Goal: Task Accomplishment & Management: Use online tool/utility

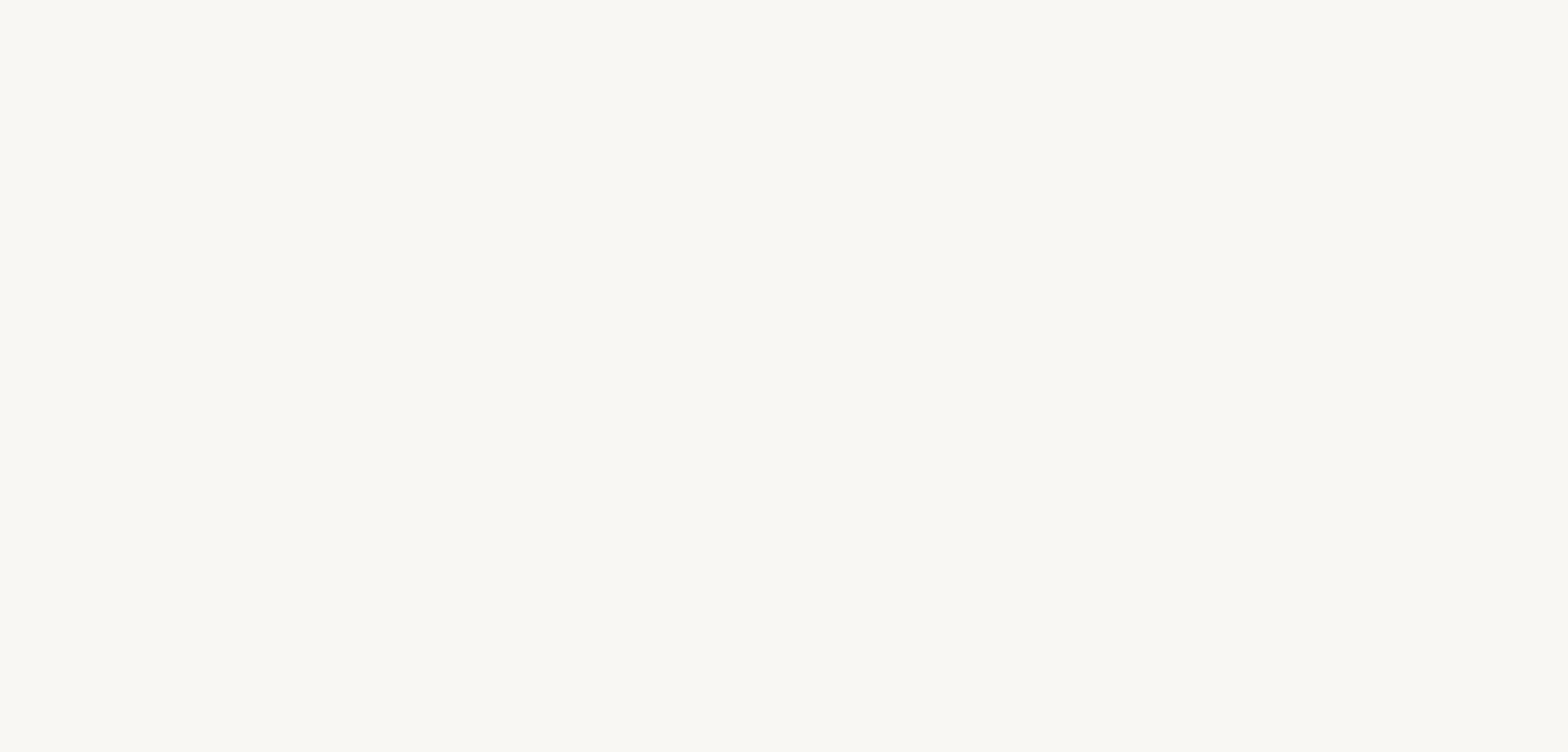
select select "US"
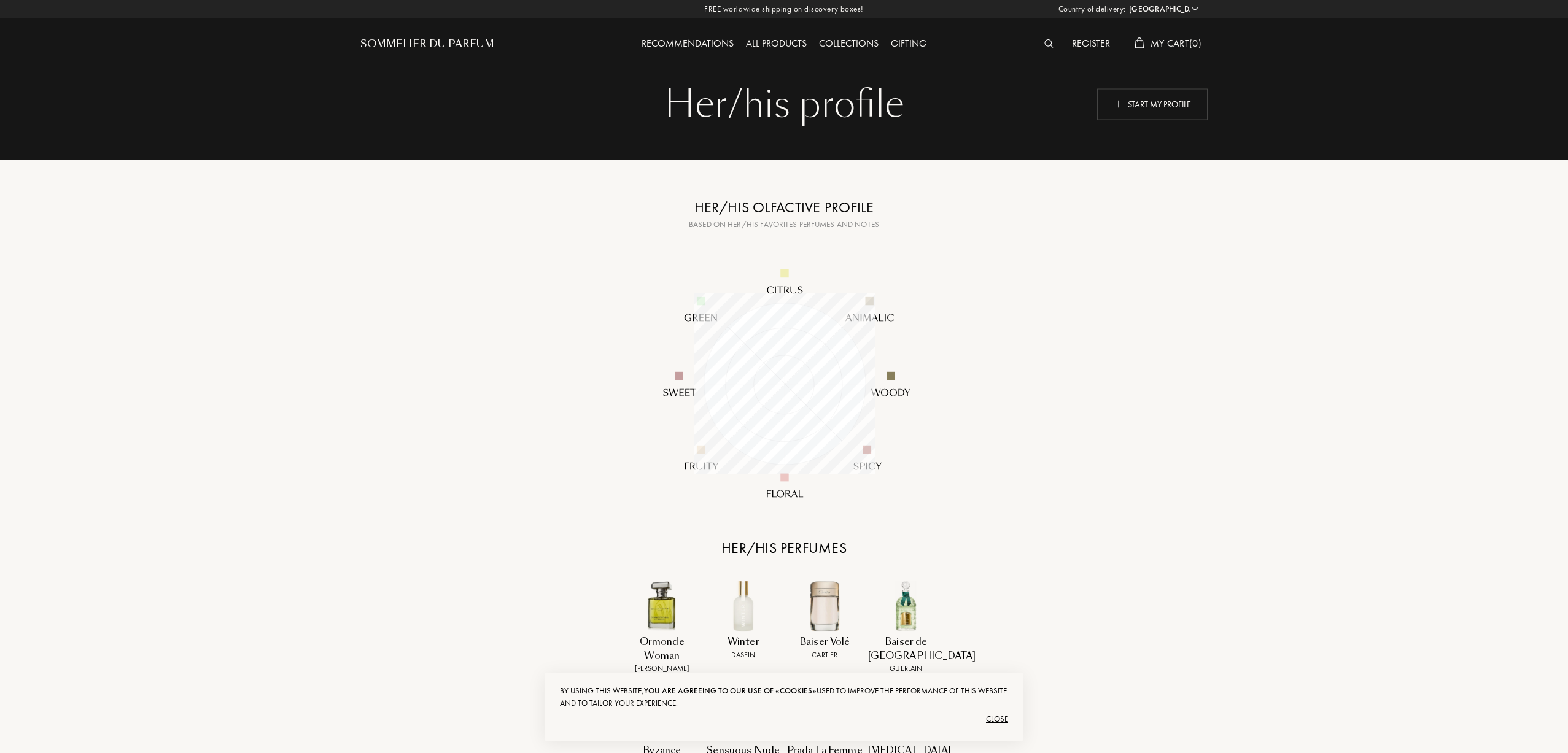
scroll to position [181, 181]
click at [1114, 96] on div "Start my profile" at bounding box center [1152, 104] width 111 height 31
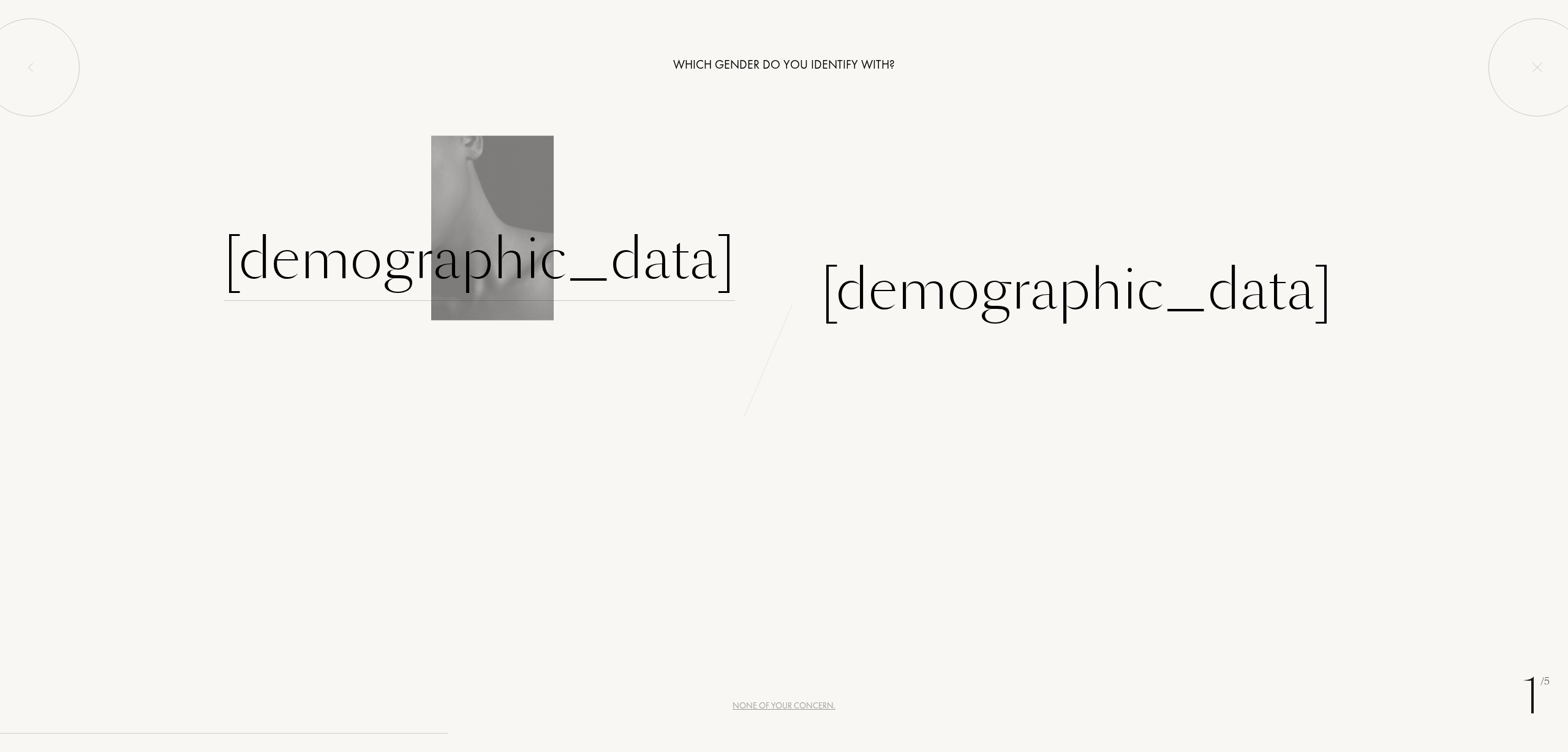
click at [644, 266] on div "[DEMOGRAPHIC_DATA]" at bounding box center [479, 259] width 512 height 82
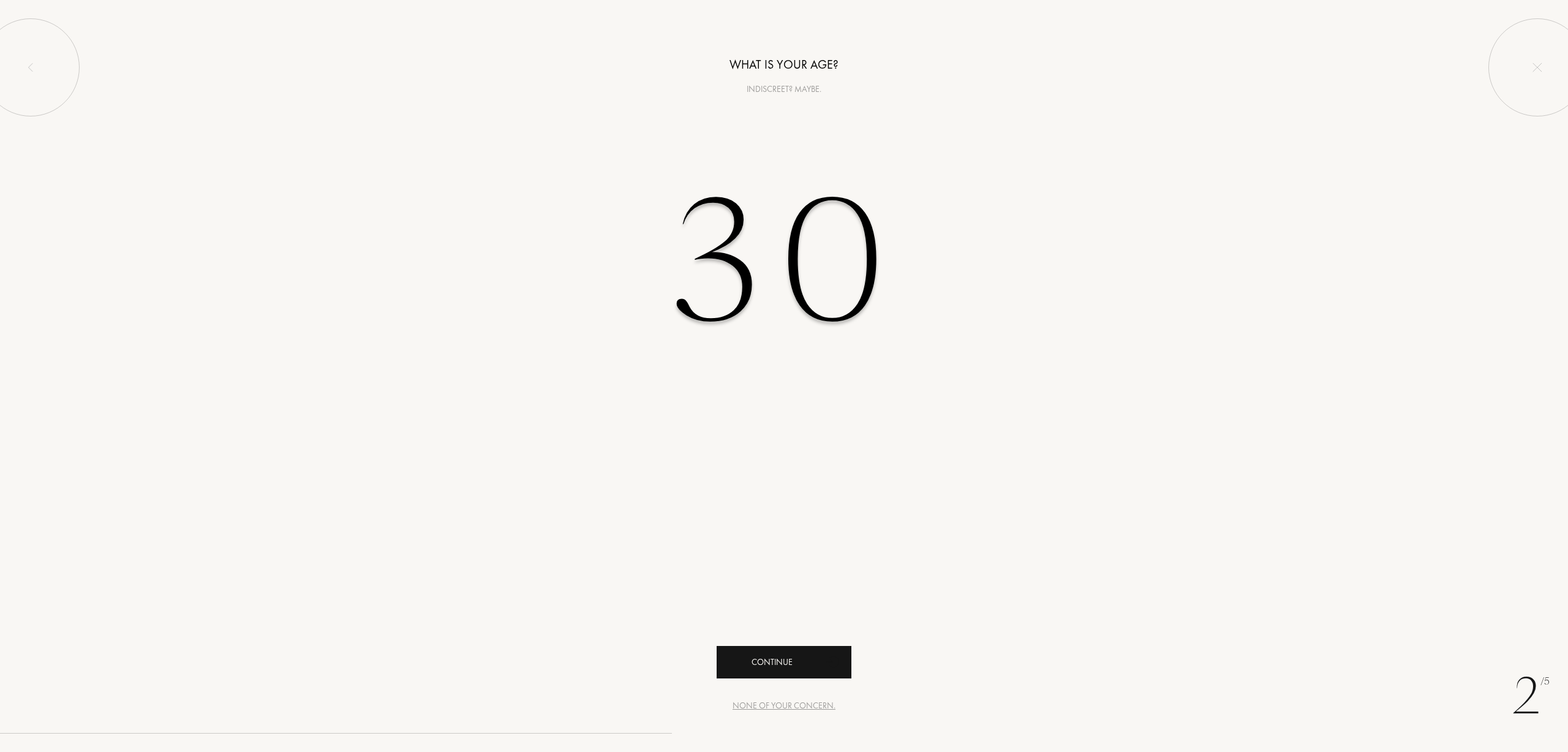
type input "30"
click at [771, 657] on div "Continue" at bounding box center [784, 662] width 135 height 32
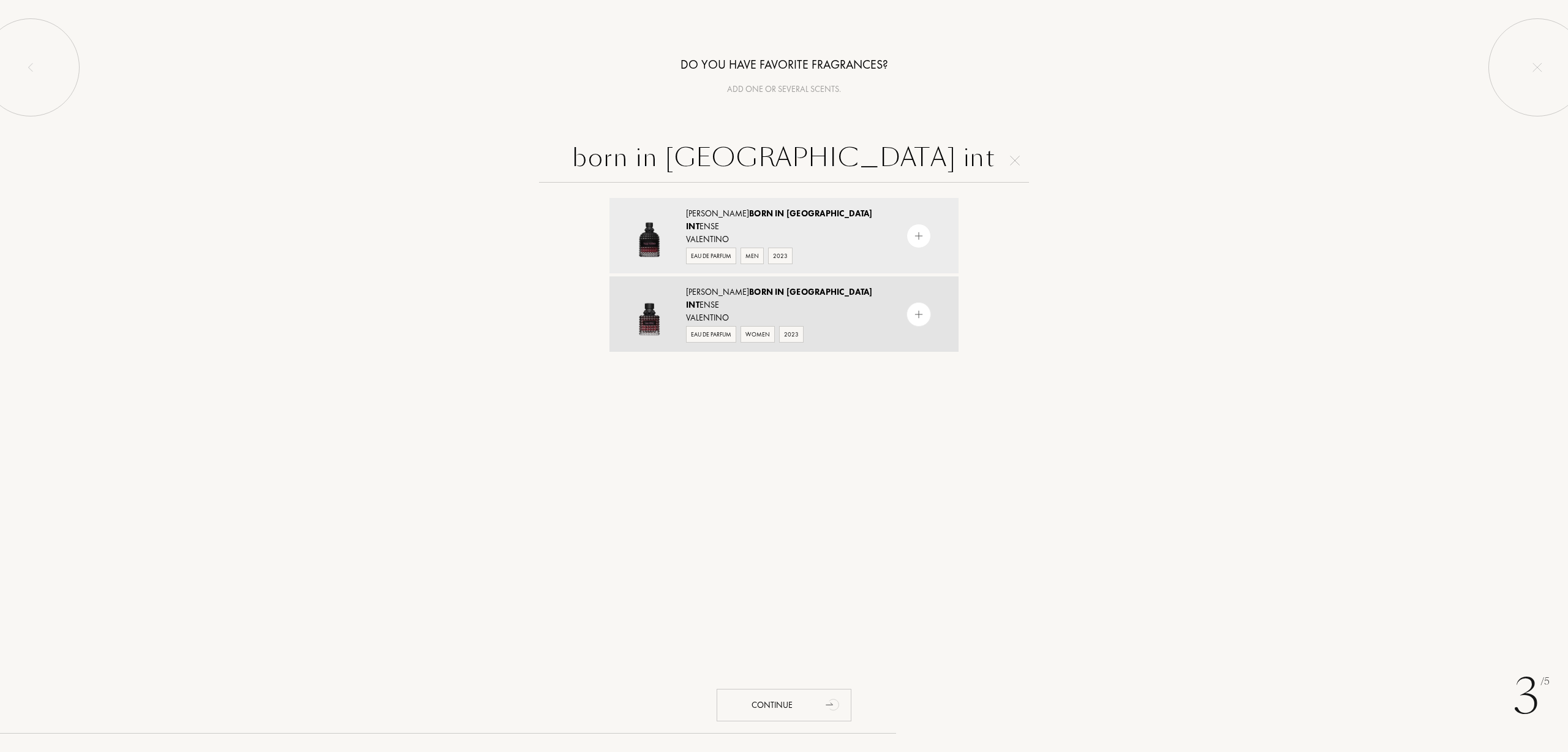
type input "born in [GEOGRAPHIC_DATA] int"
click at [710, 326] on div "Eau de Parfum" at bounding box center [711, 334] width 50 height 16
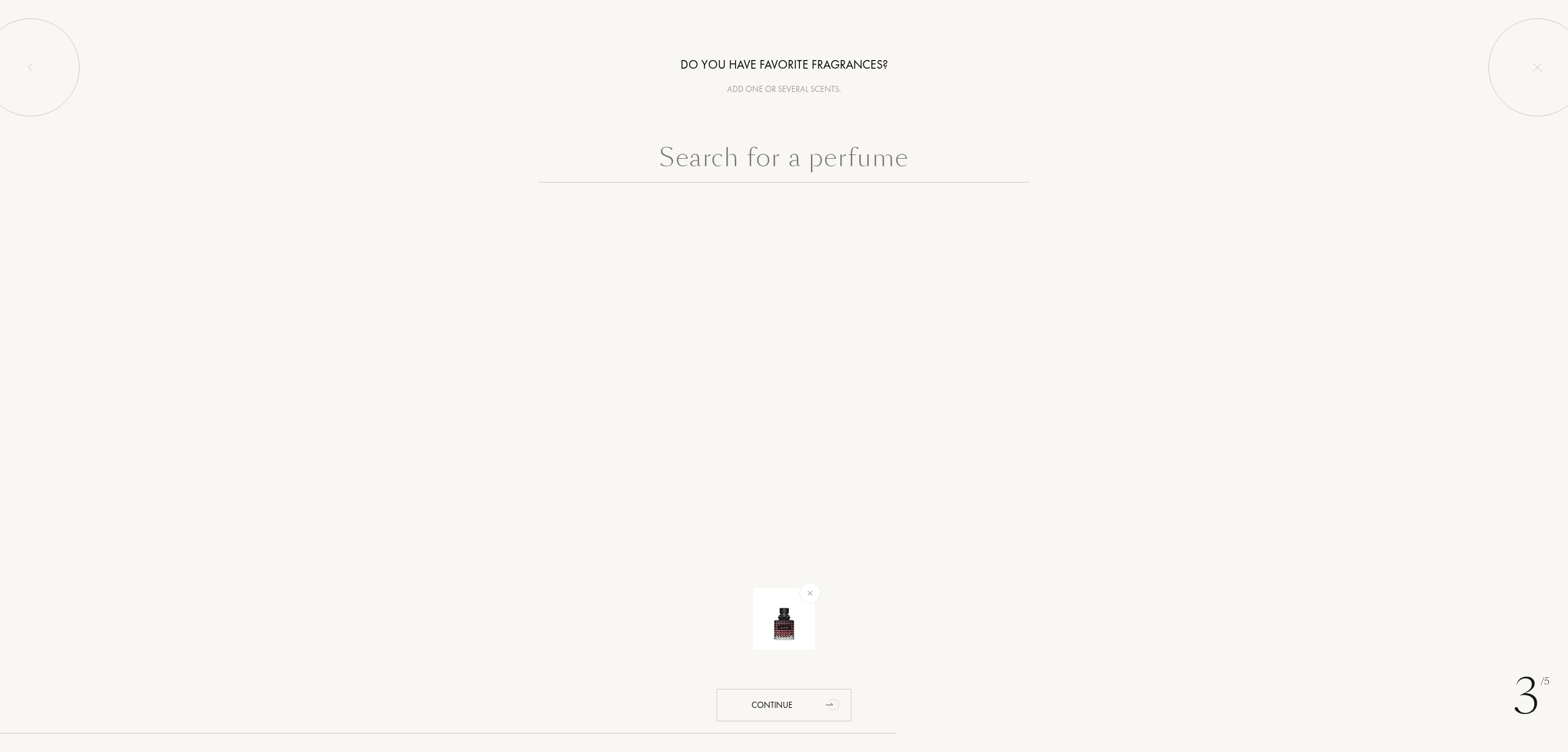
click at [758, 186] on div at bounding box center [784, 191] width 1568 height 105
click at [764, 169] on input "text" at bounding box center [784, 160] width 490 height 44
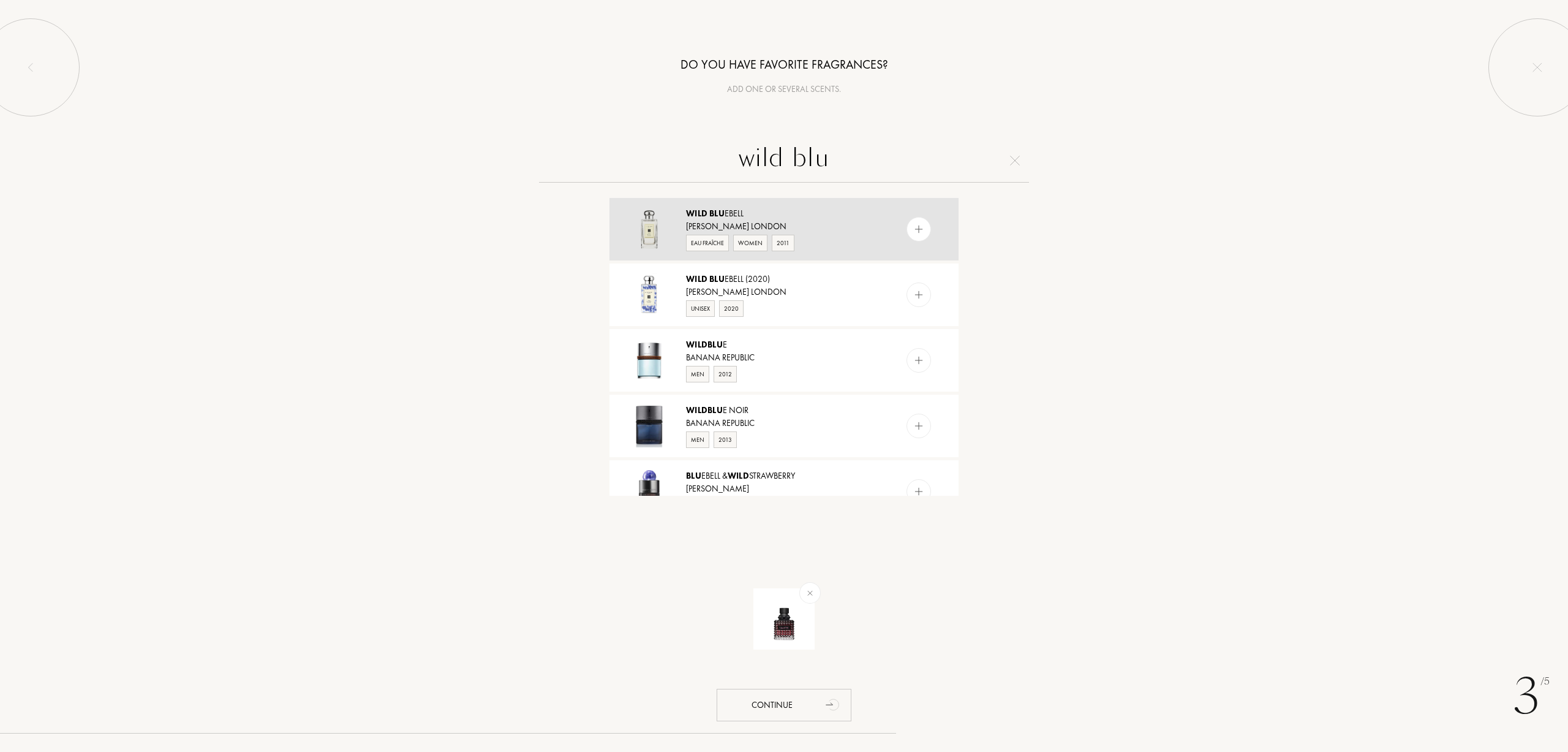
type input "wild blu"
click at [744, 243] on div "Women" at bounding box center [750, 243] width 34 height 16
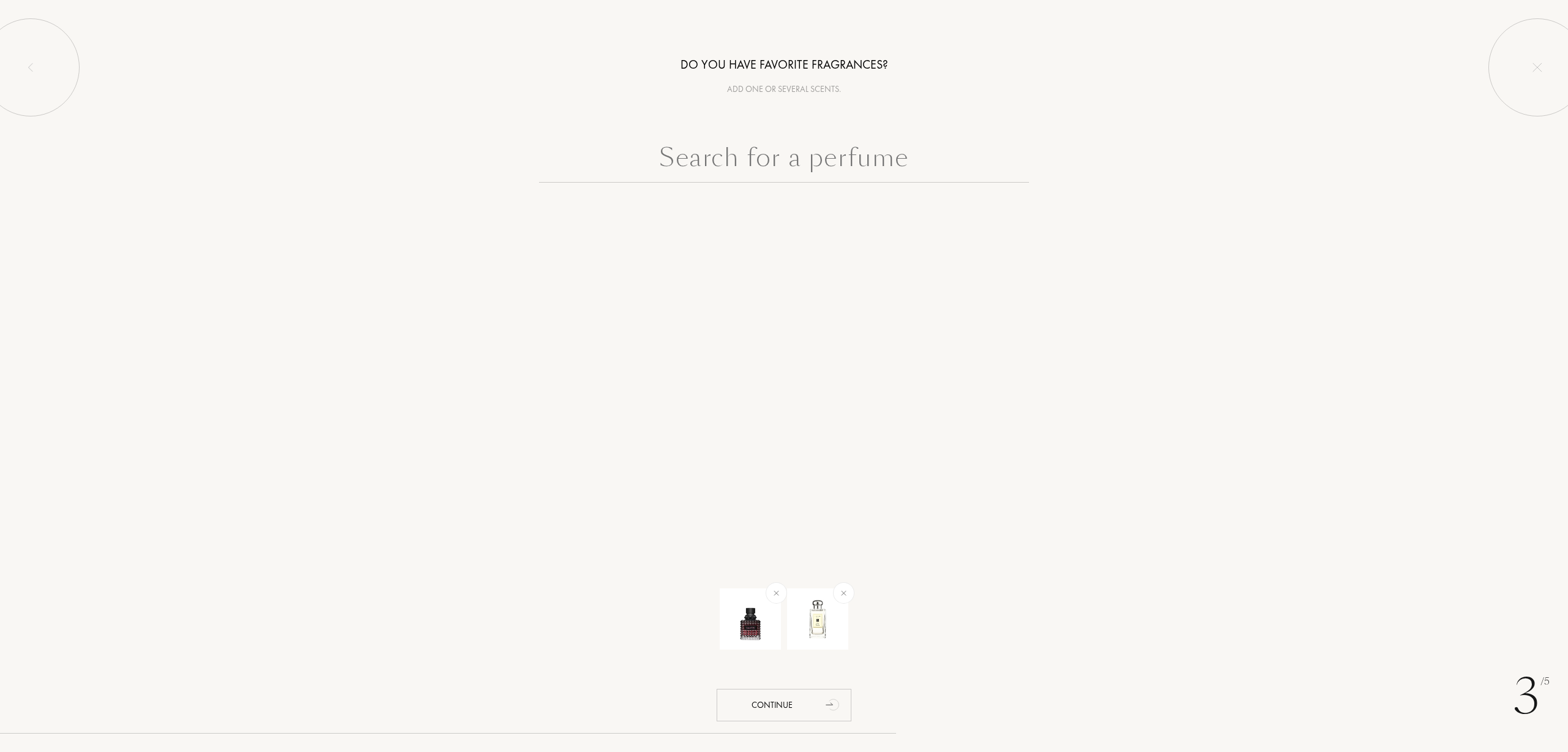
click at [746, 155] on input "text" at bounding box center [784, 160] width 490 height 44
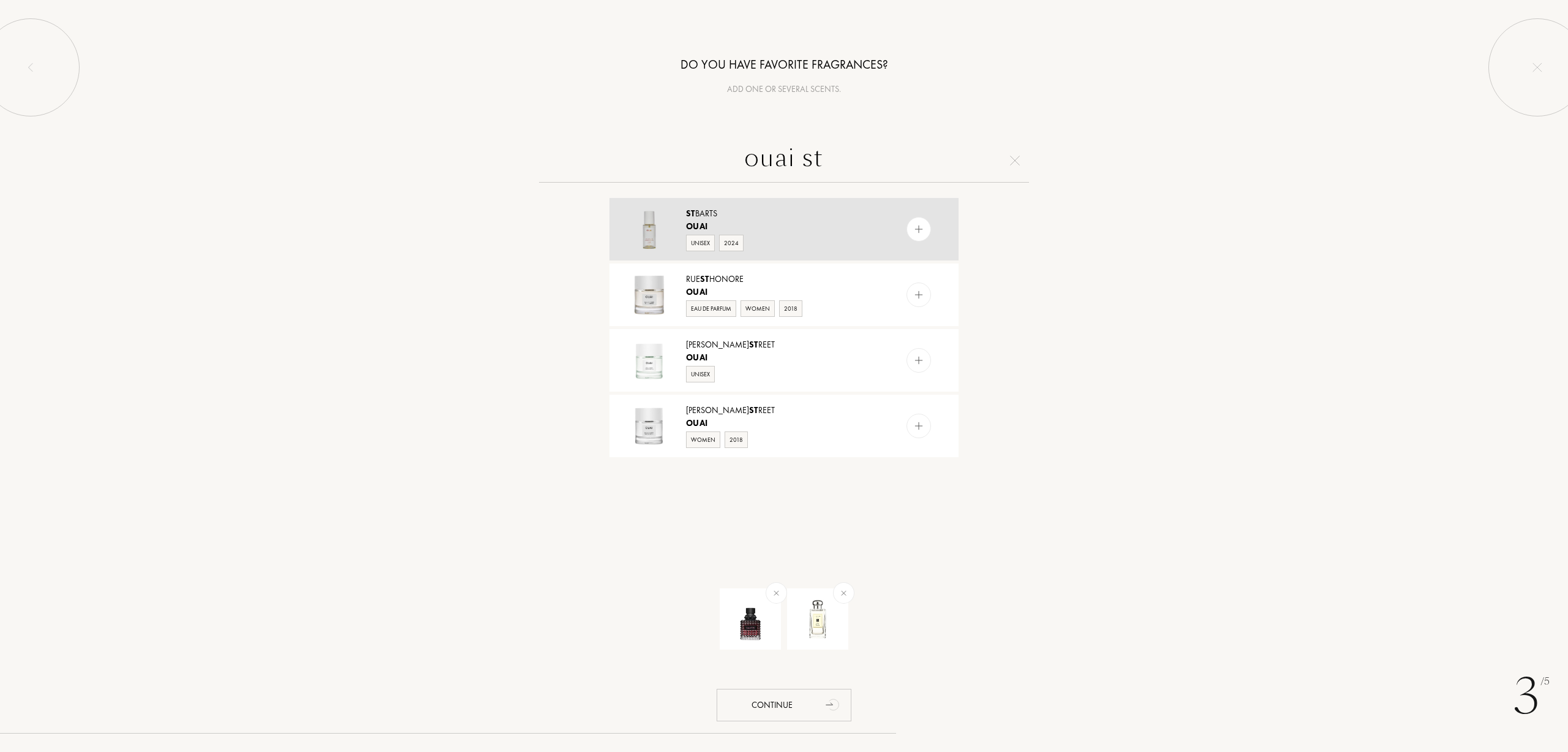
type input "ouai st"
click at [735, 241] on div "2024" at bounding box center [731, 243] width 25 height 16
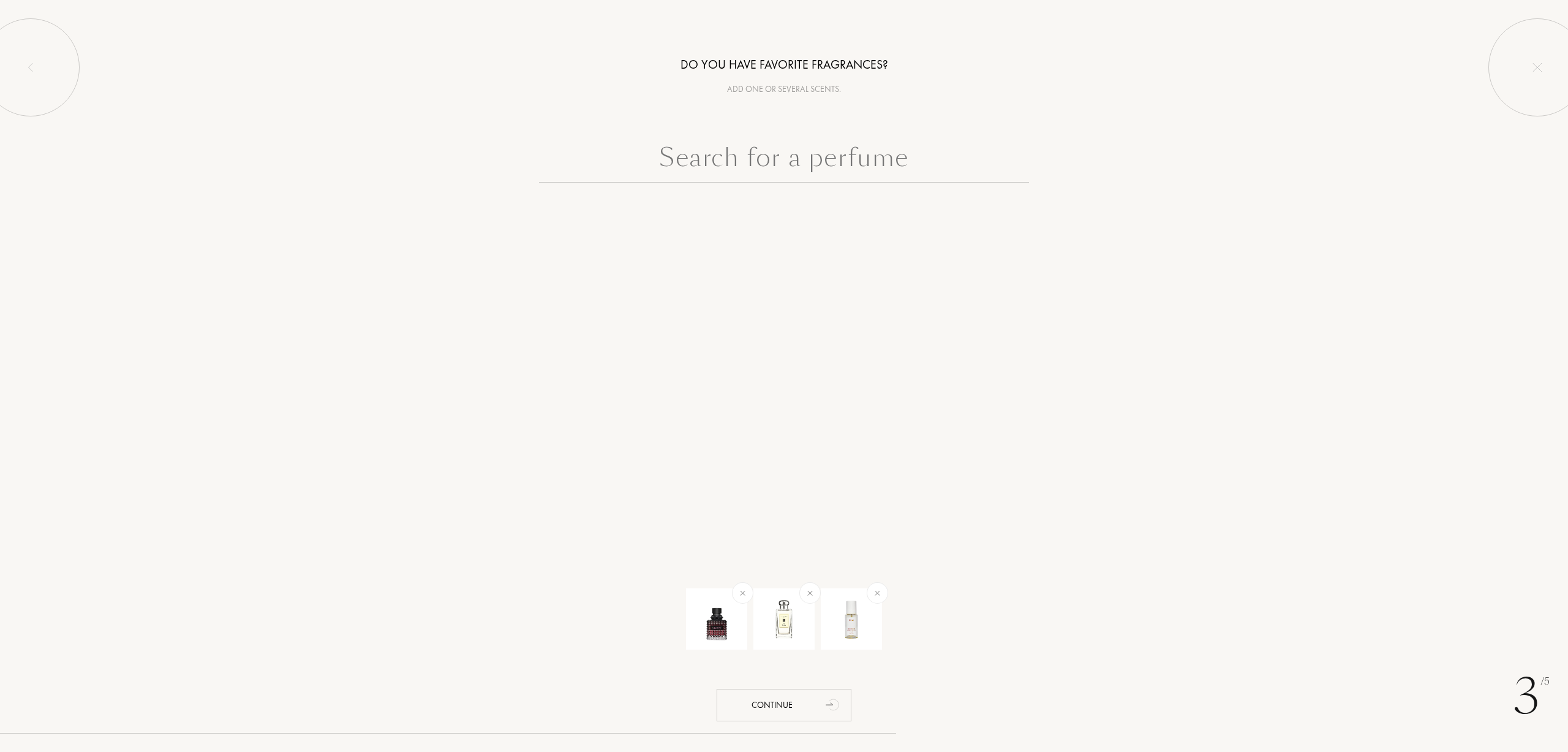
click at [792, 165] on input "text" at bounding box center [784, 160] width 490 height 44
type input "d"
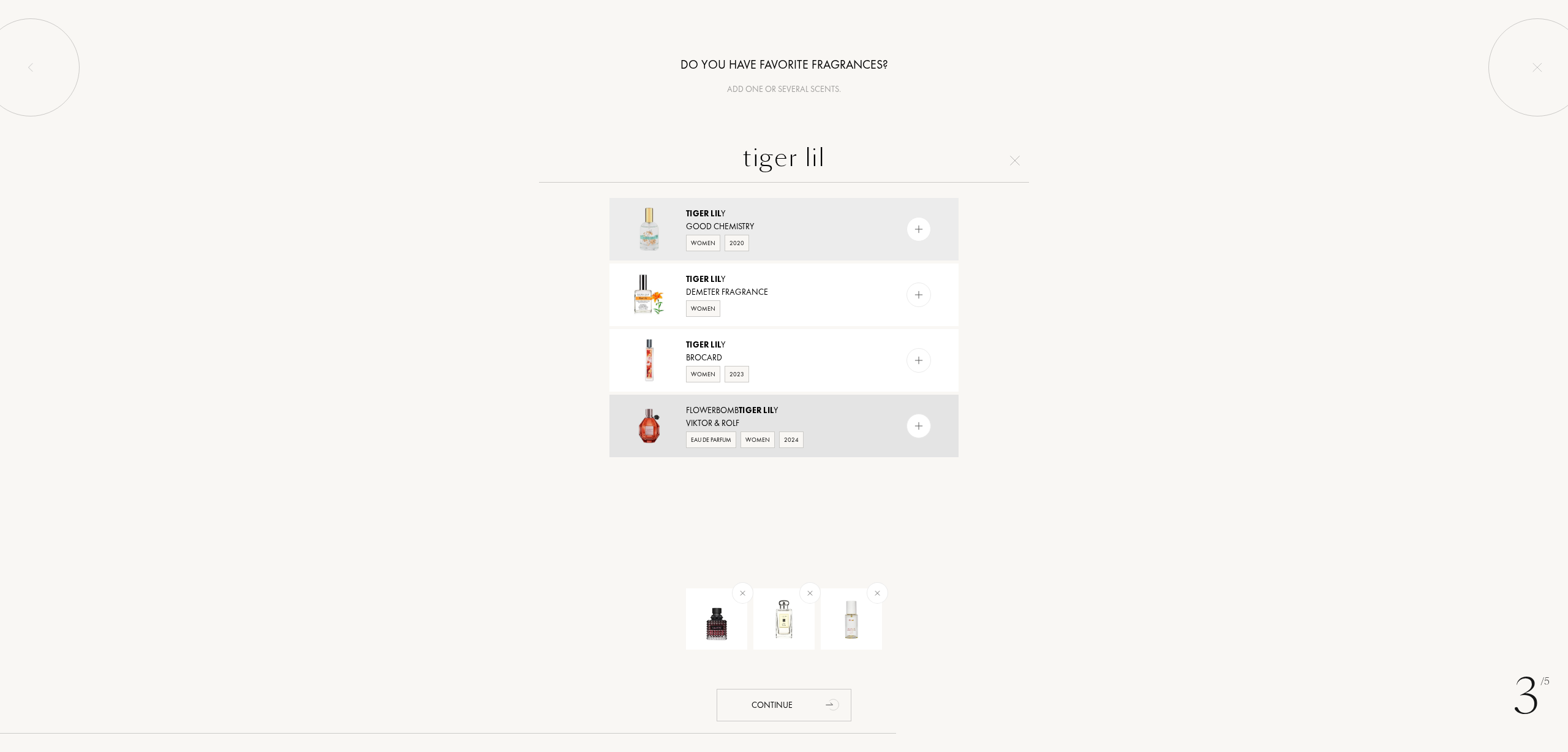
type input "tiger lil"
click at [755, 442] on div "Women" at bounding box center [758, 439] width 34 height 16
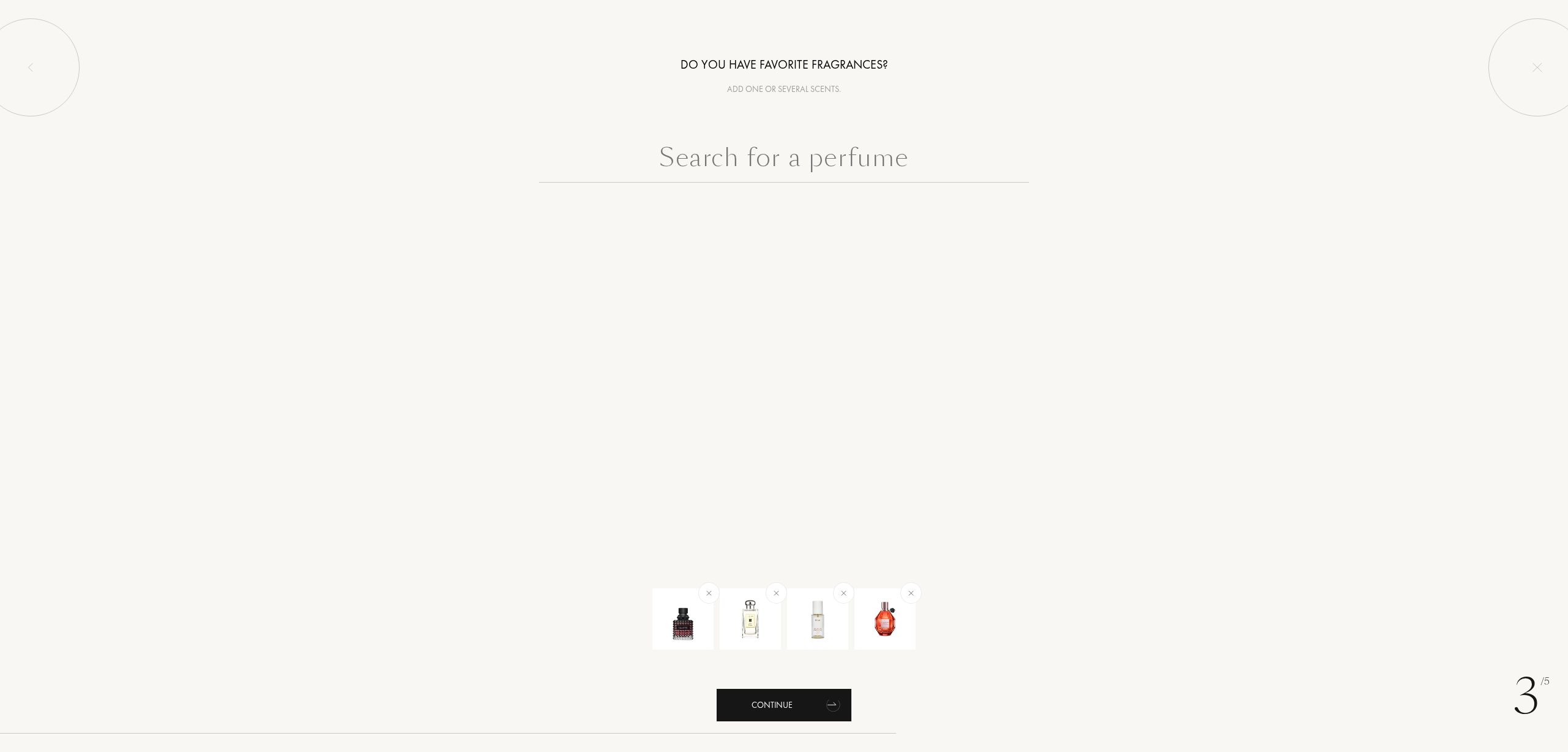
click at [776, 710] on div "Continue" at bounding box center [784, 705] width 135 height 32
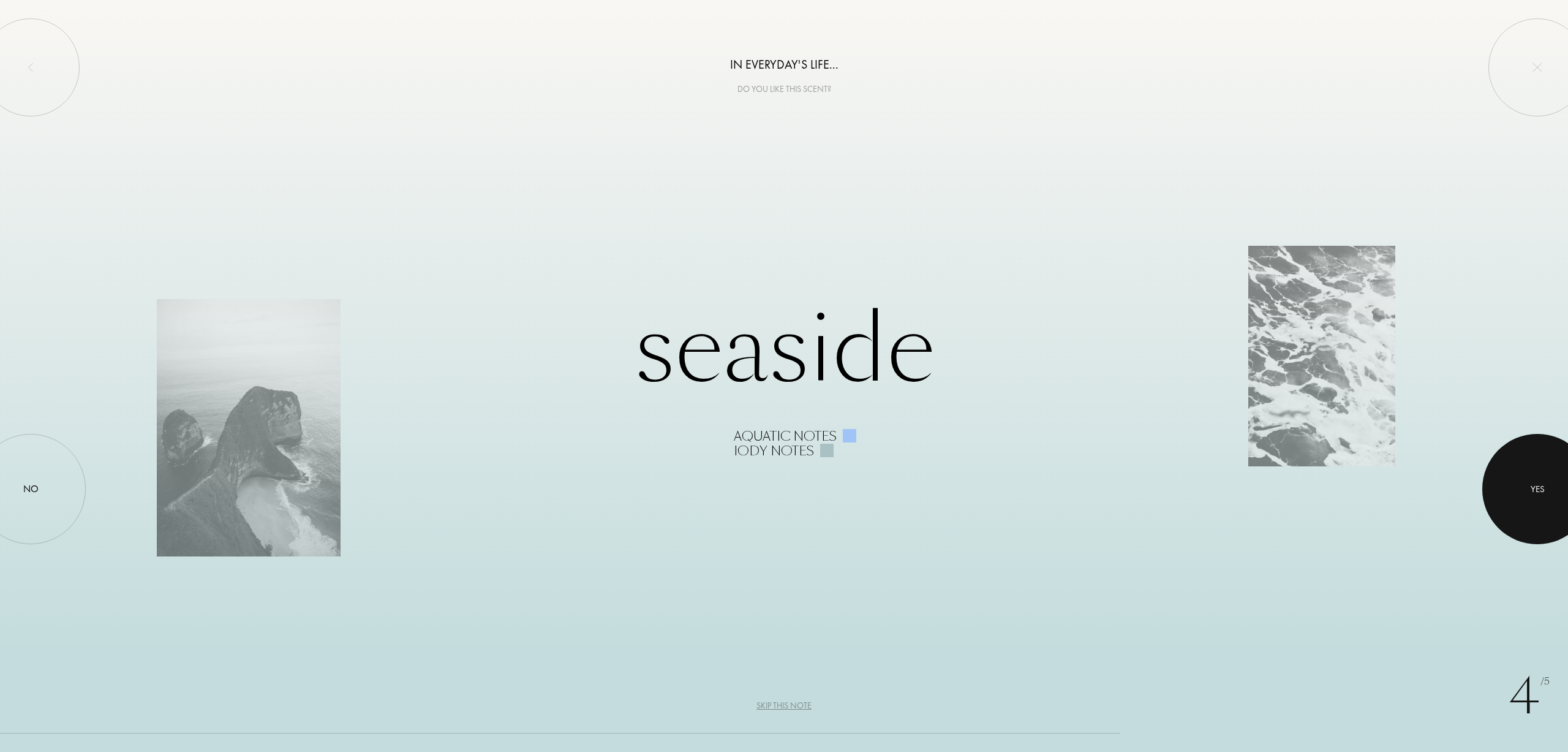
click at [1547, 503] on div at bounding box center [1537, 489] width 110 height 110
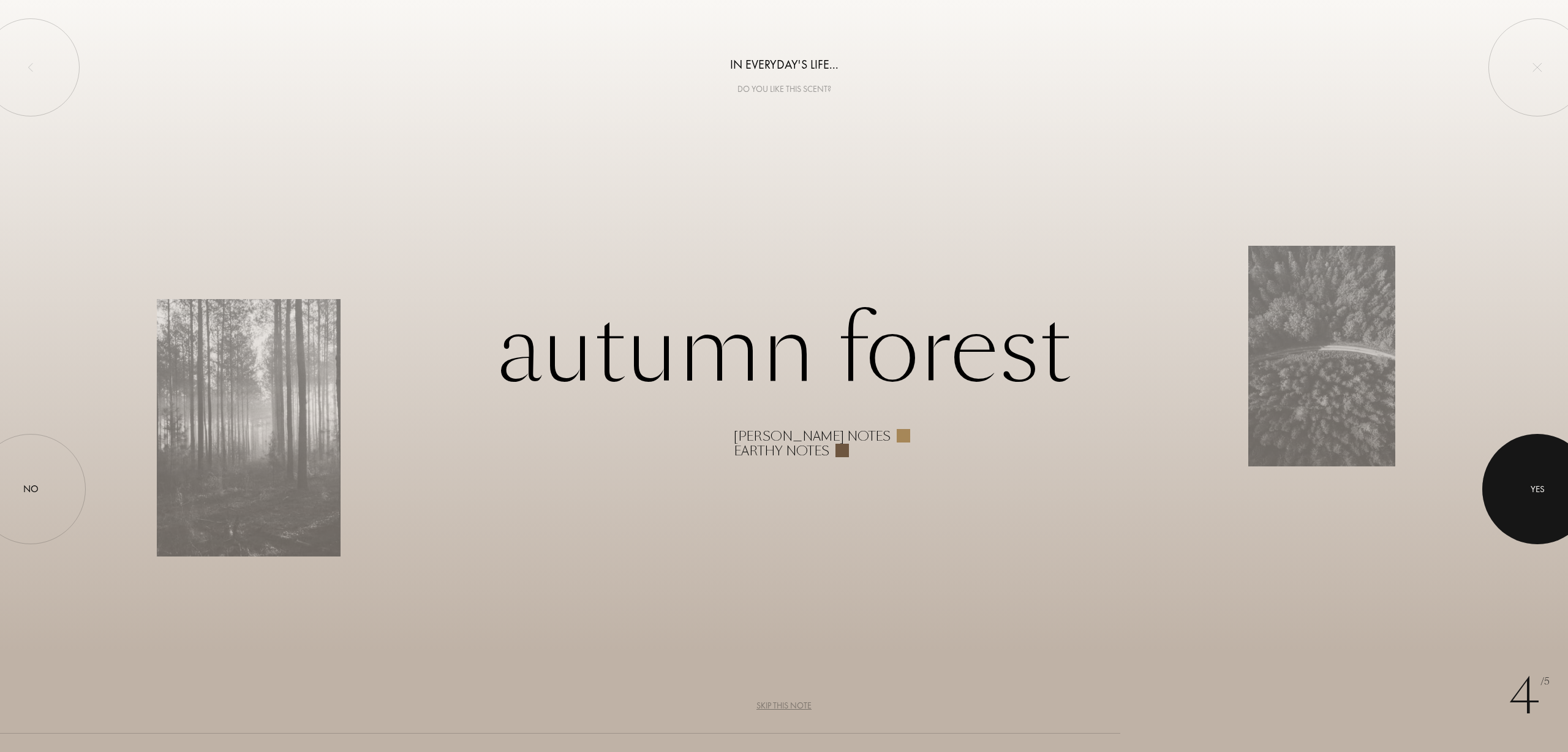
click at [1546, 497] on div at bounding box center [1537, 489] width 110 height 110
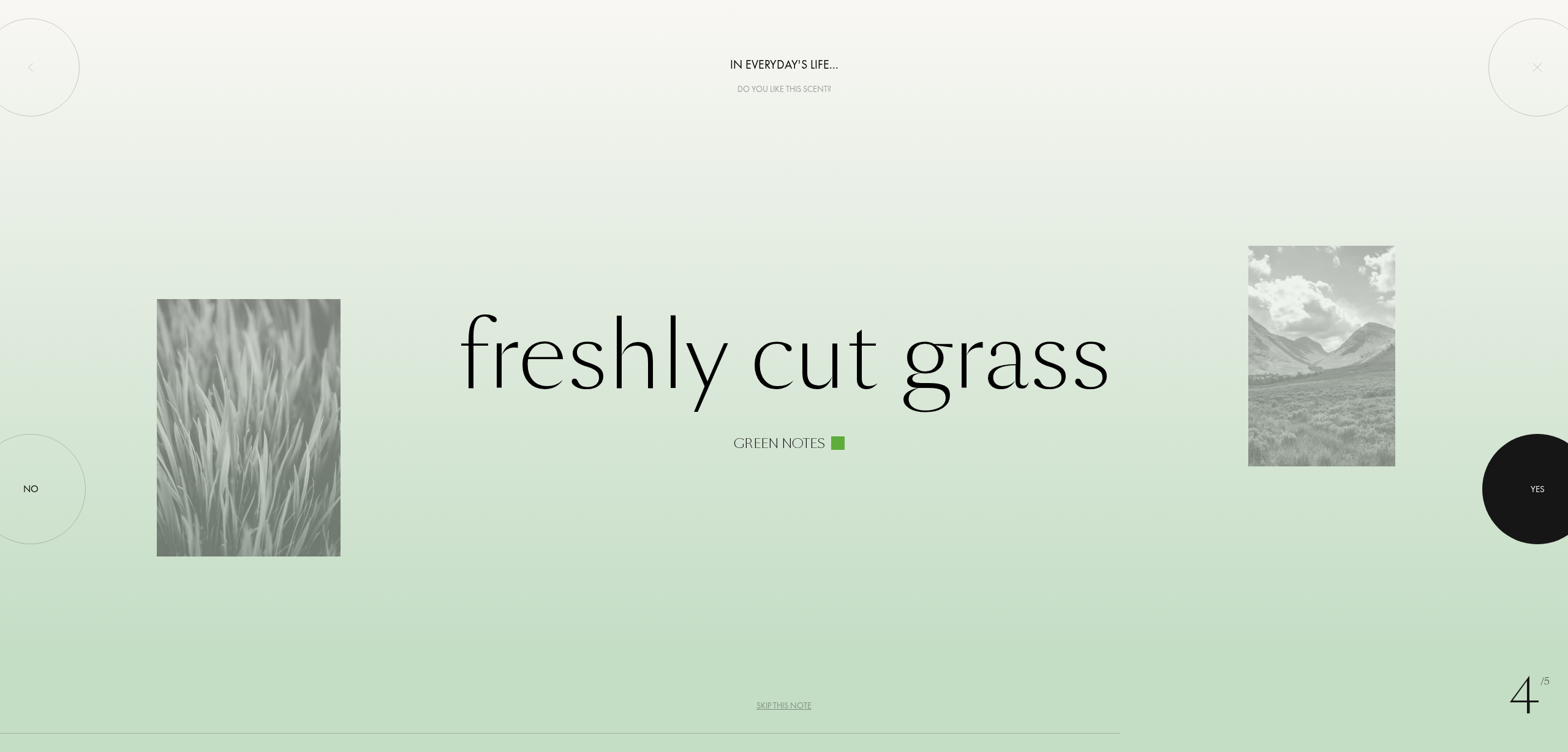
click at [1505, 490] on div at bounding box center [1537, 489] width 110 height 110
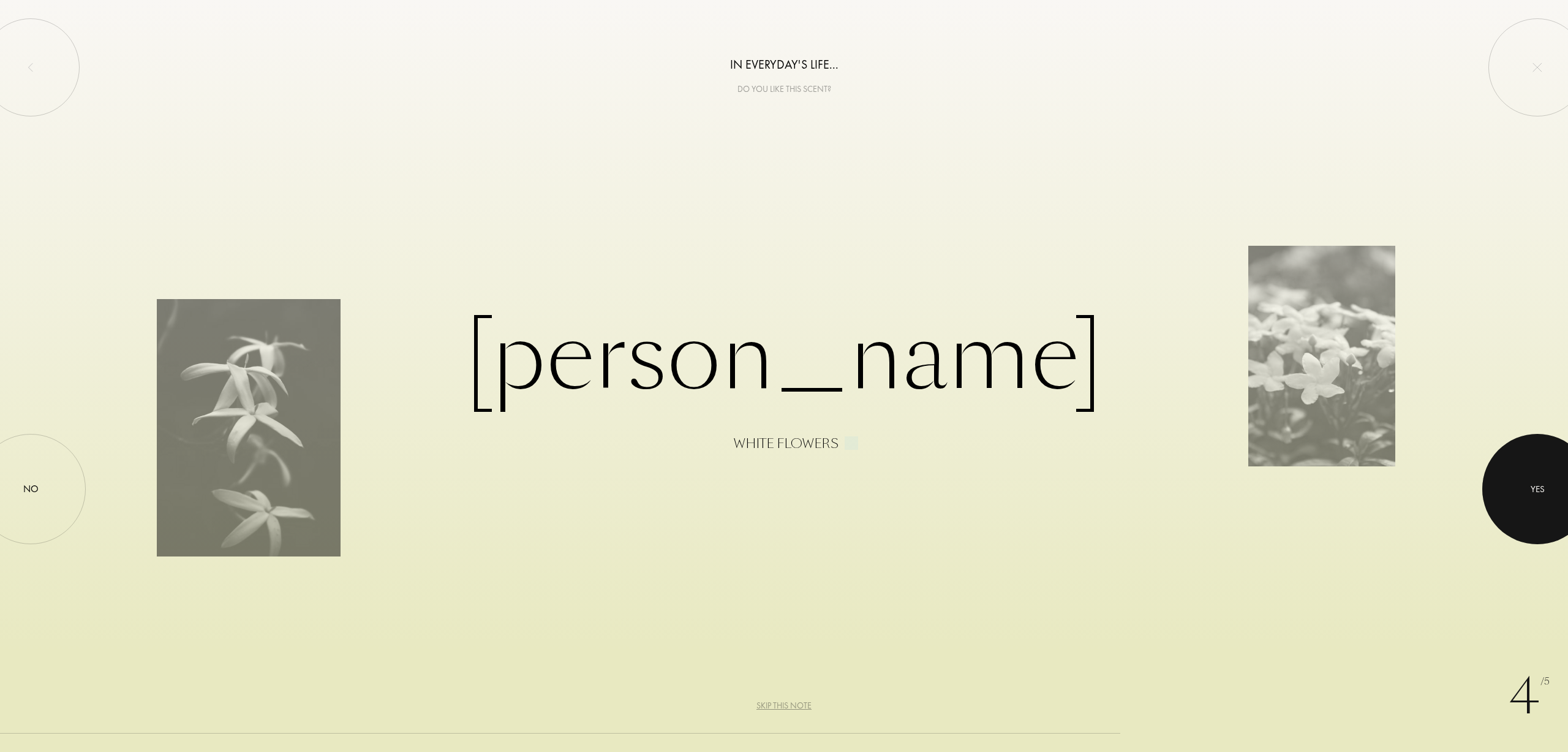
click at [1514, 480] on div at bounding box center [1537, 489] width 110 height 110
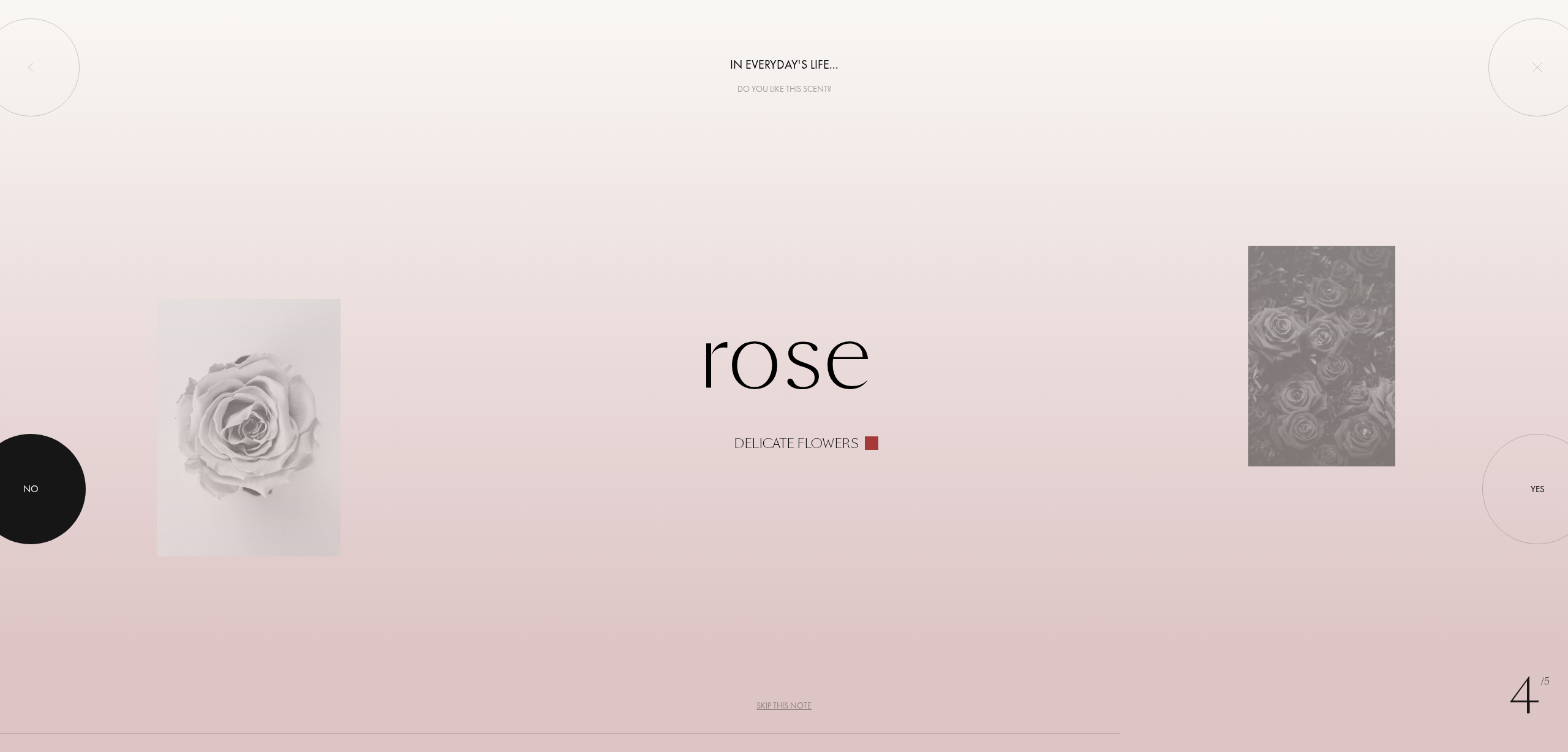
click at [51, 474] on div at bounding box center [31, 489] width 110 height 110
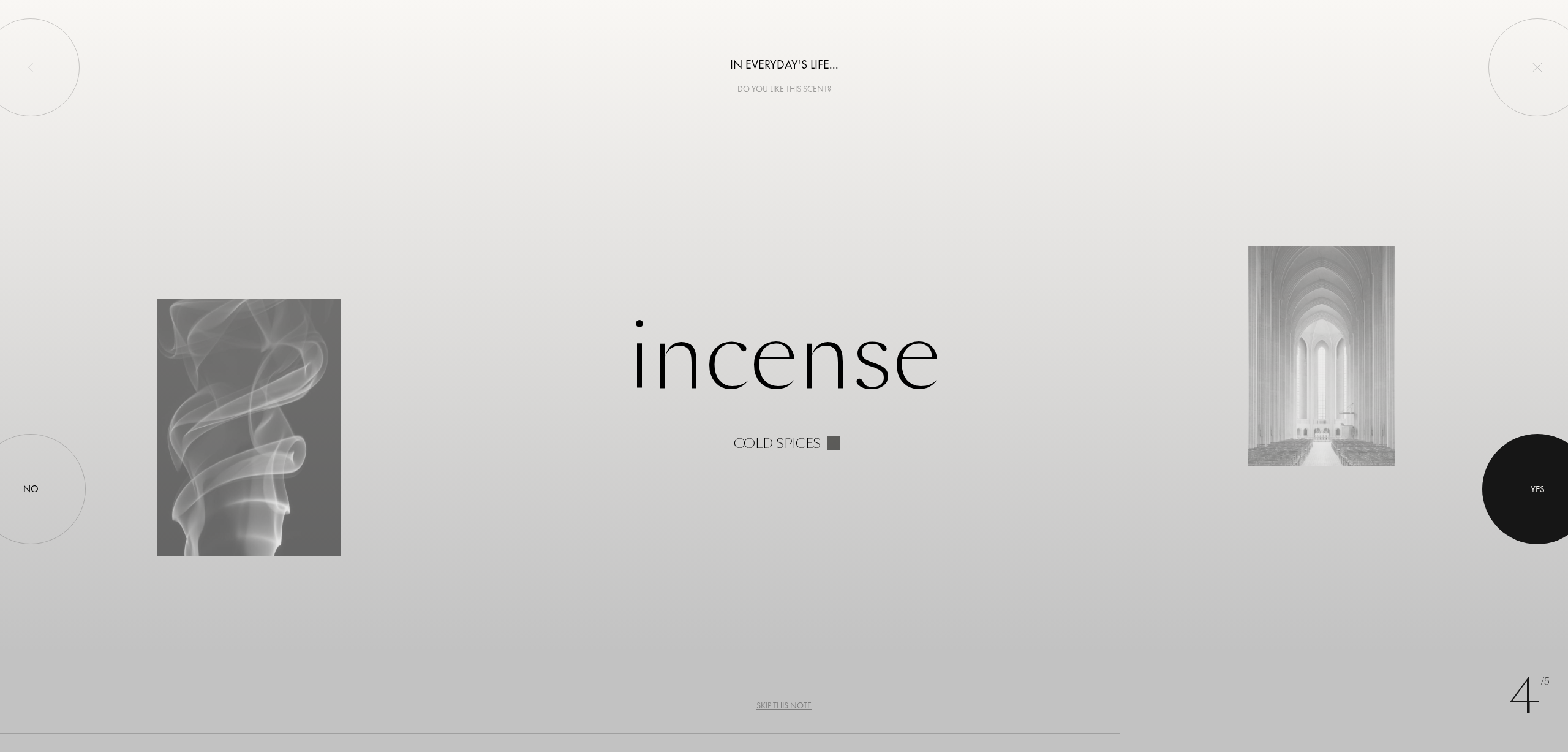
click at [1540, 484] on div "Yes" at bounding box center [1537, 488] width 14 height 14
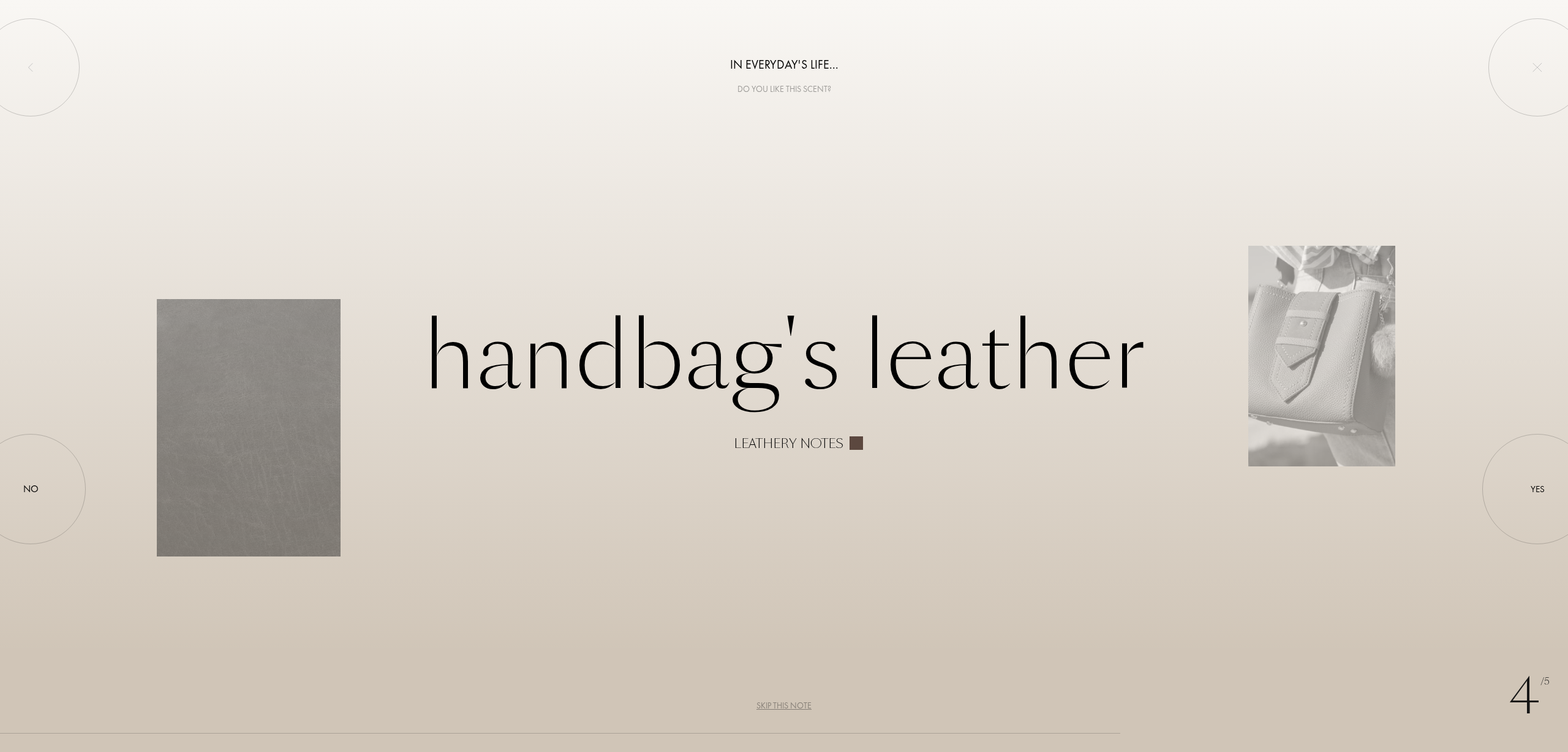
drag, startPoint x: 93, startPoint y: 465, endPoint x: 34, endPoint y: 473, distance: 59.5
click at [92, 465] on div "4 /5 In everyday's life... Do you like this scent? Handbag's leather Leathery n…" at bounding box center [784, 376] width 1568 height 752
click at [30, 473] on div at bounding box center [31, 489] width 110 height 110
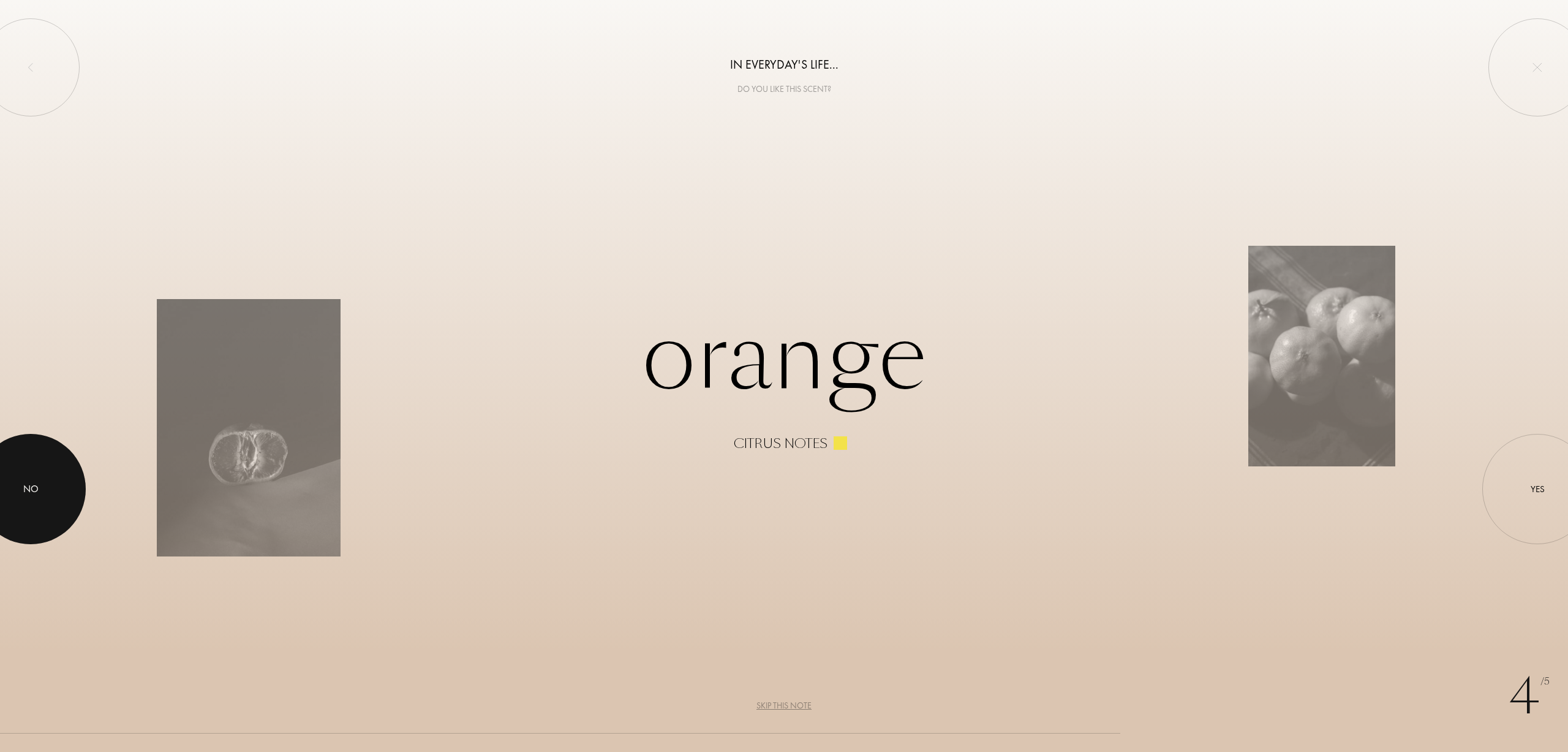
click at [34, 501] on div at bounding box center [31, 489] width 110 height 110
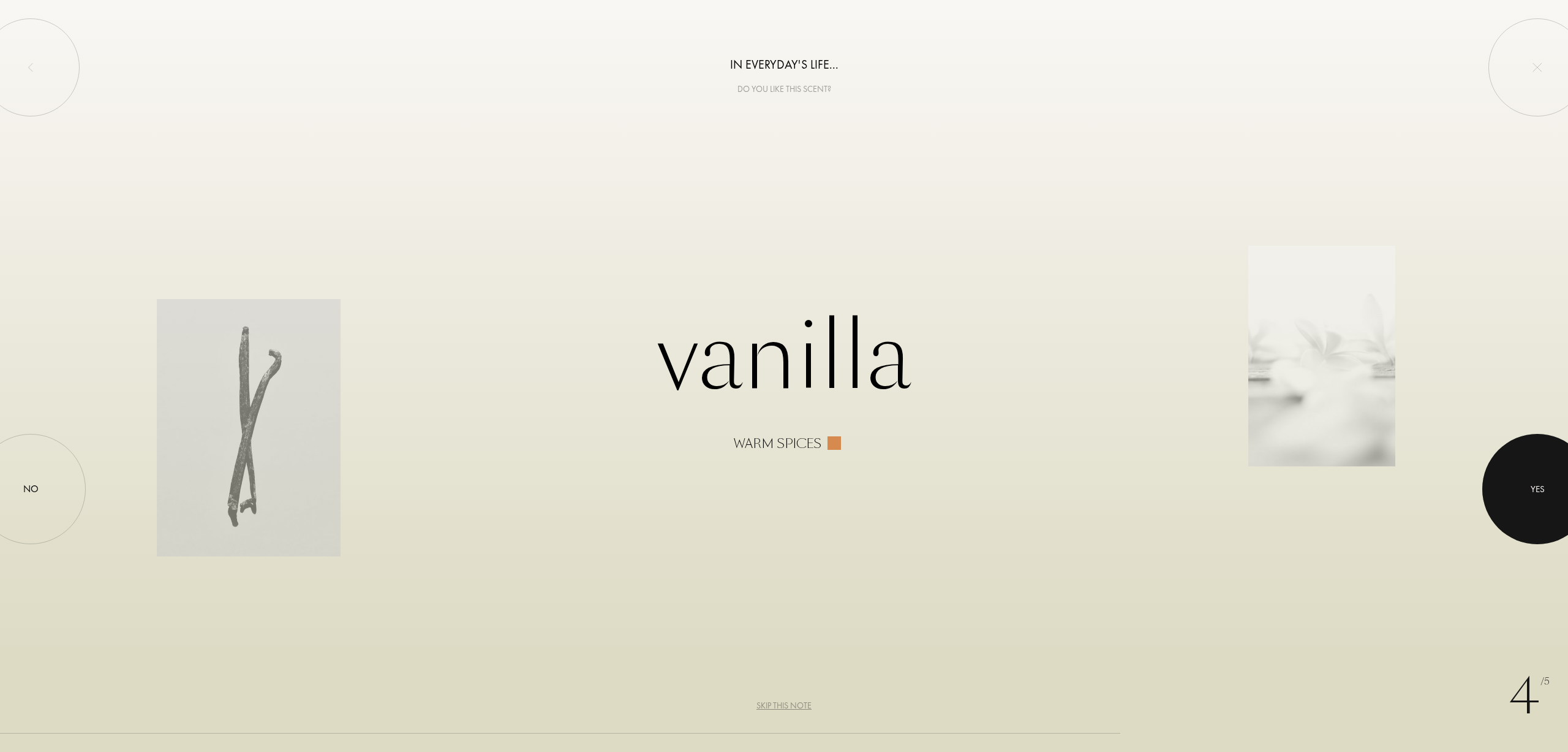
click at [1532, 484] on div "Yes" at bounding box center [1537, 488] width 14 height 14
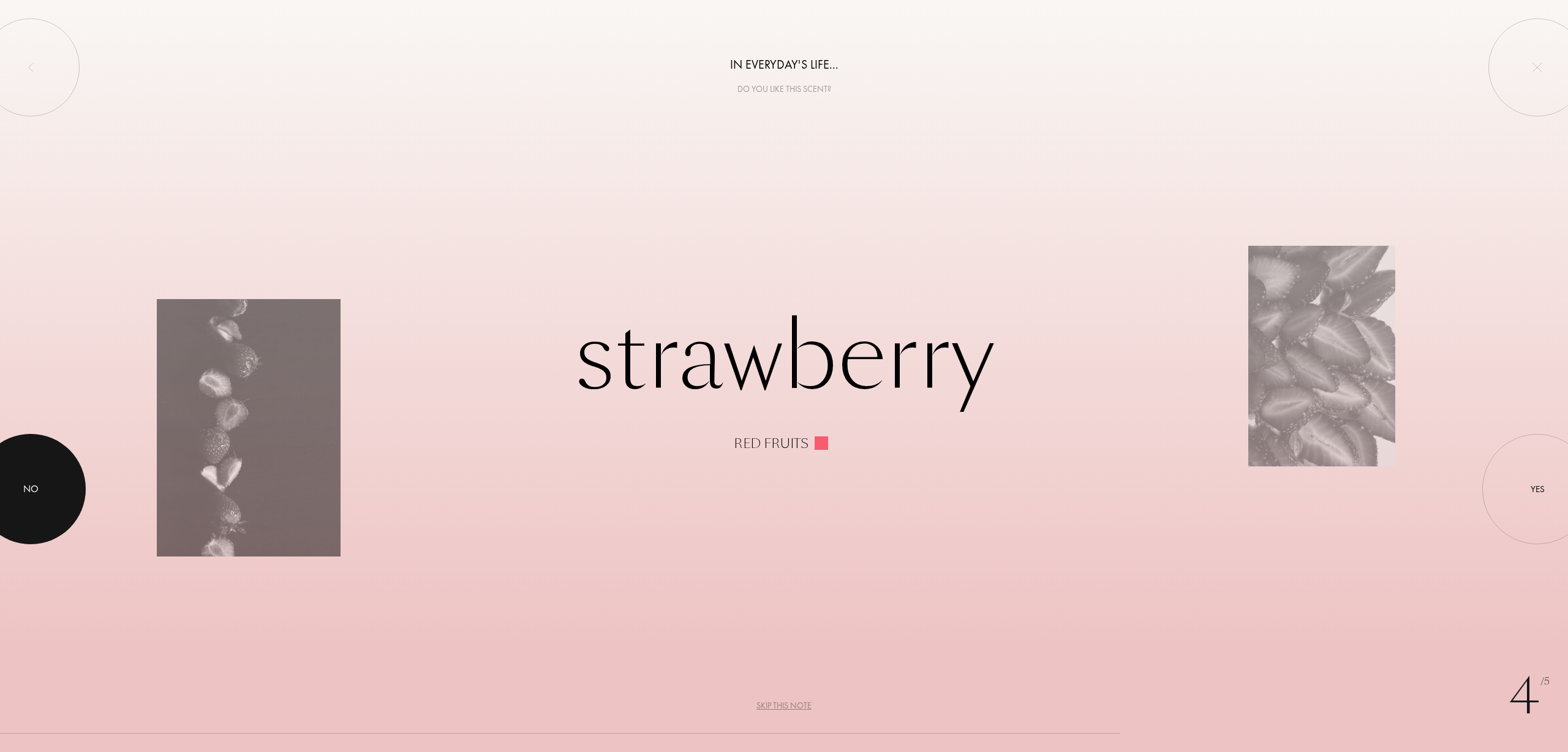
click at [32, 497] on div at bounding box center [31, 489] width 110 height 110
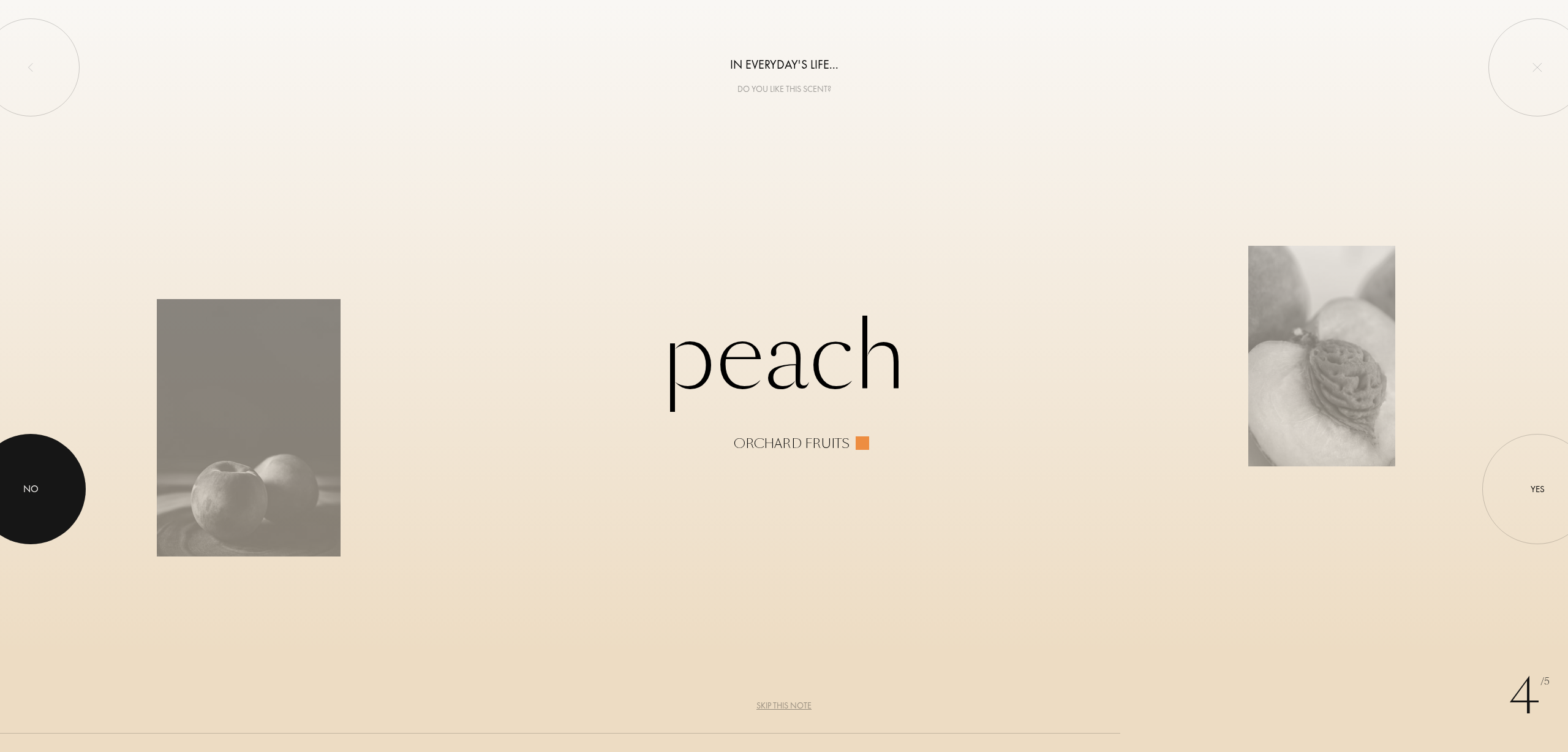
click at [27, 499] on div at bounding box center [31, 489] width 110 height 110
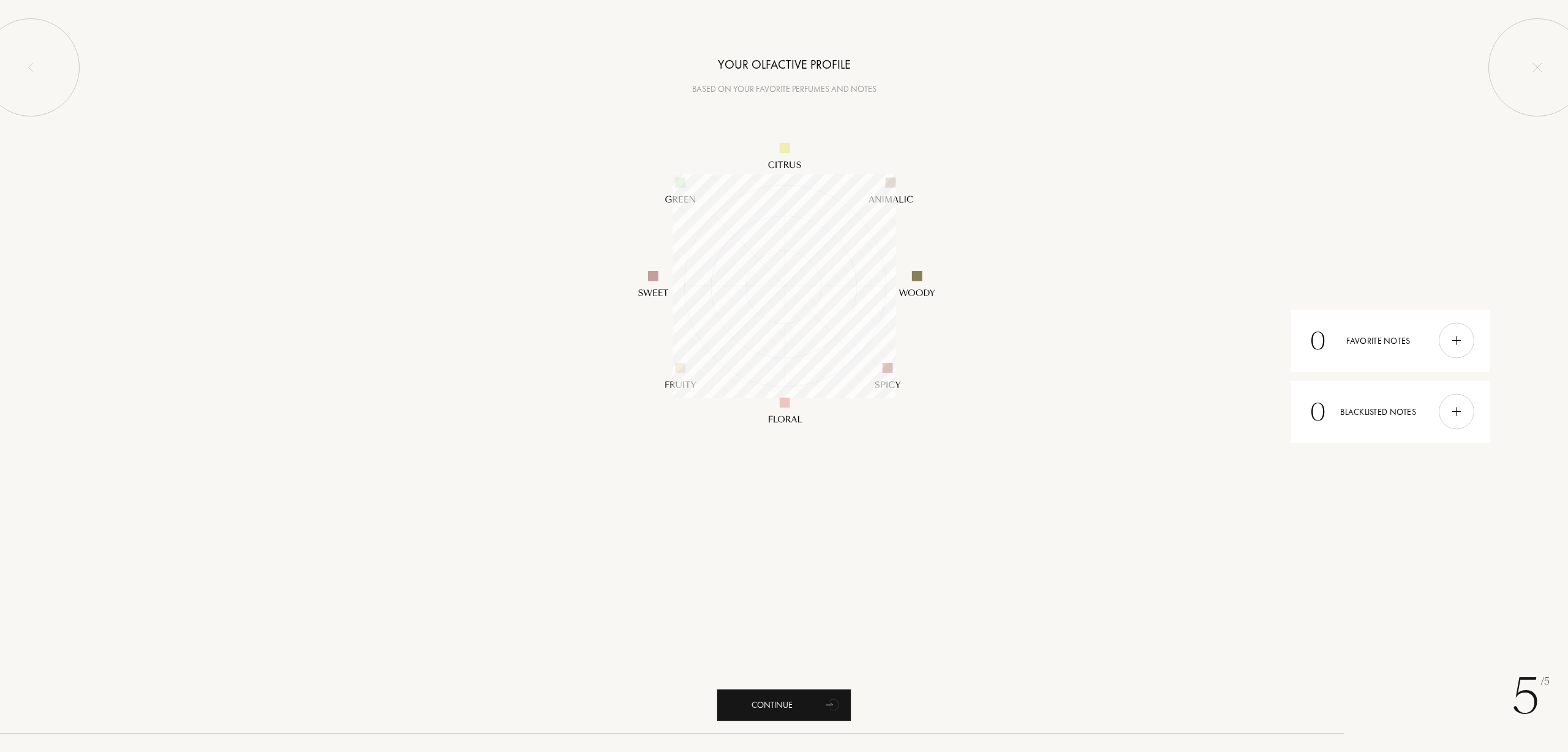
scroll to position [224, 224]
click at [789, 703] on div "Continue" at bounding box center [784, 705] width 135 height 32
